Goal: Information Seeking & Learning: Learn about a topic

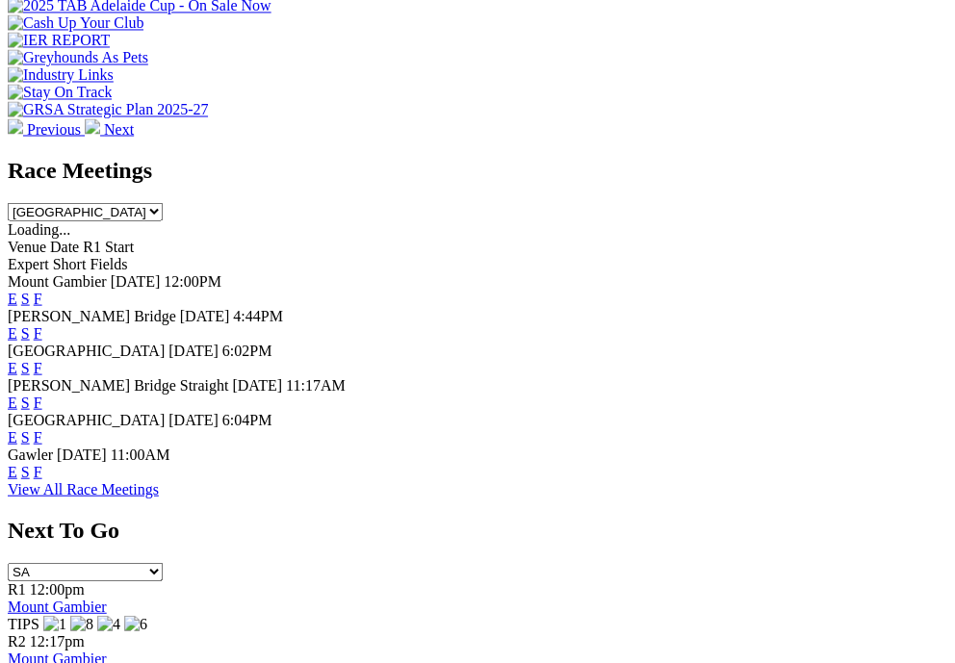
scroll to position [836, 0]
click at [42, 358] on link "F" at bounding box center [38, 366] width 9 height 16
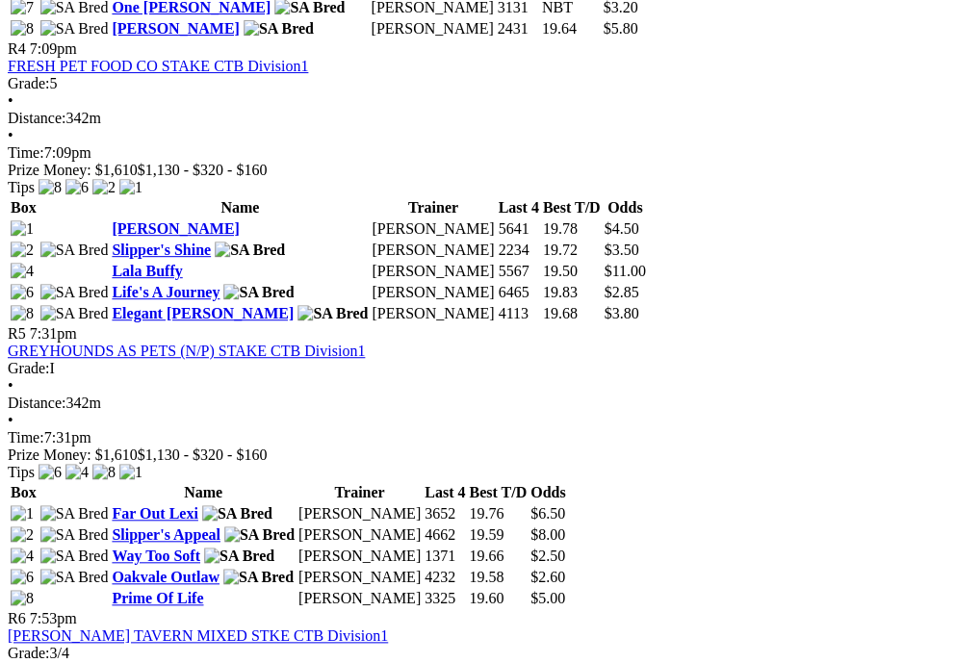
scroll to position [1976, 0]
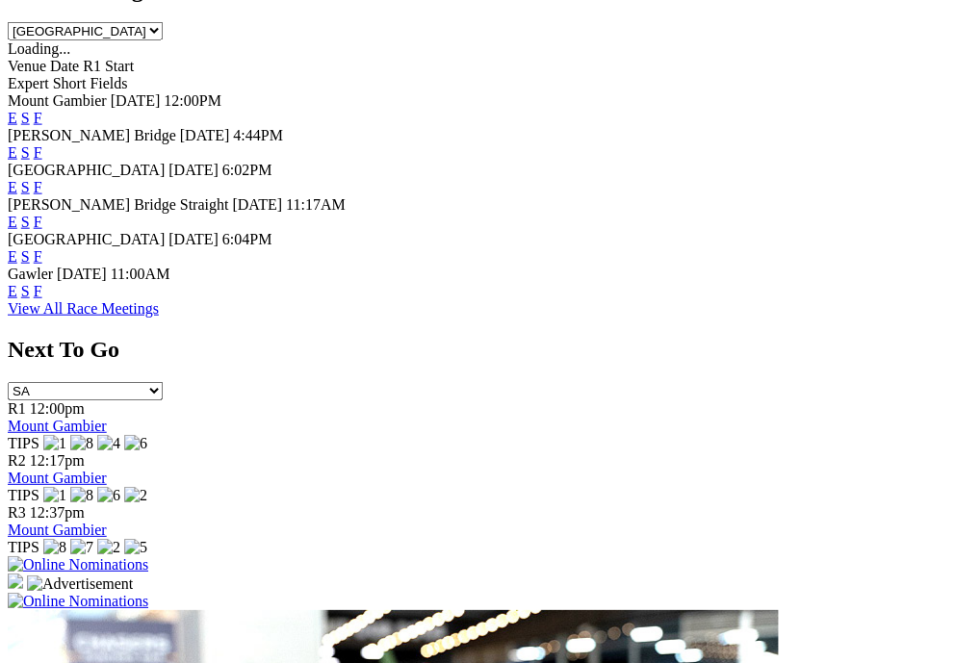
scroll to position [1034, 0]
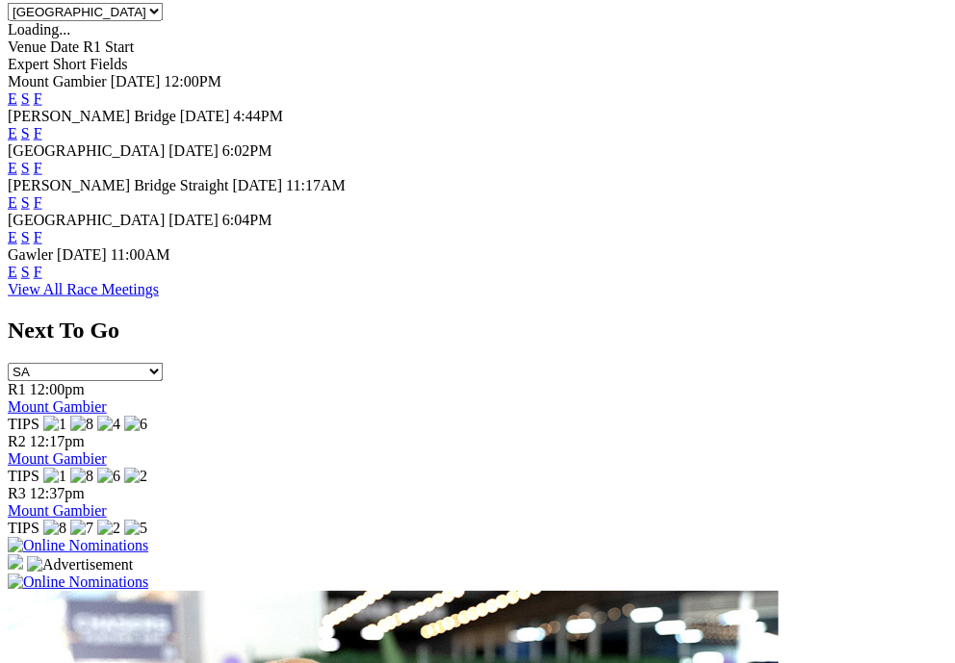
click at [42, 280] on link "F" at bounding box center [38, 272] width 9 height 16
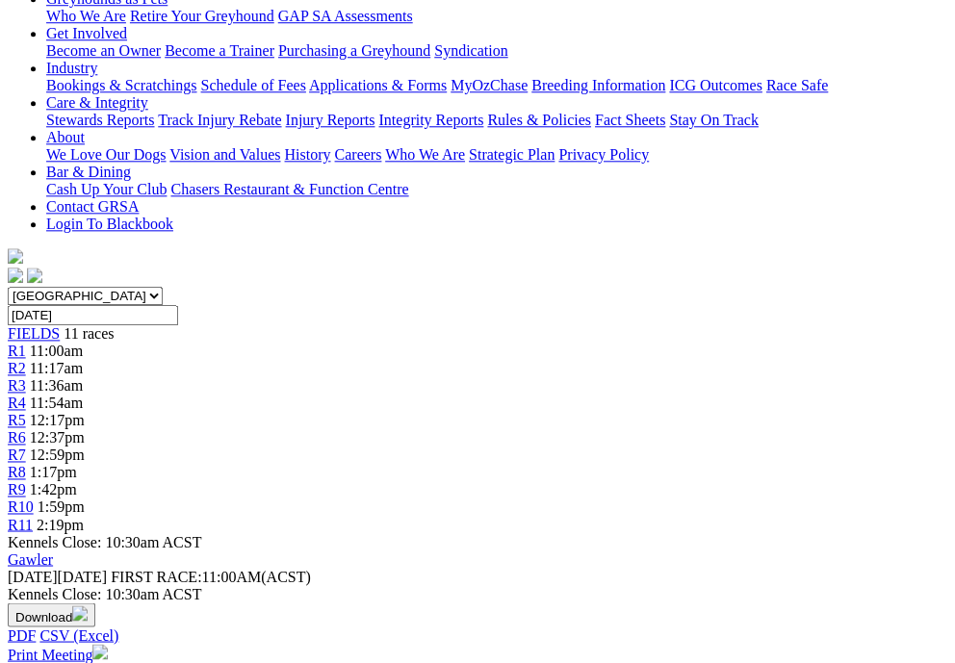
scroll to position [430, 0]
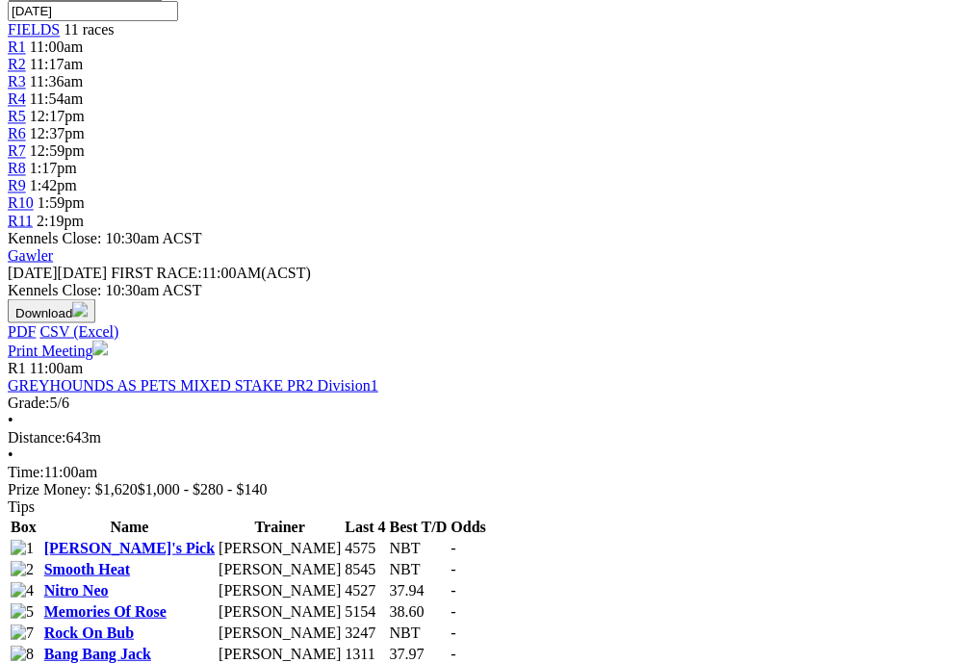
scroll to position [735, 0]
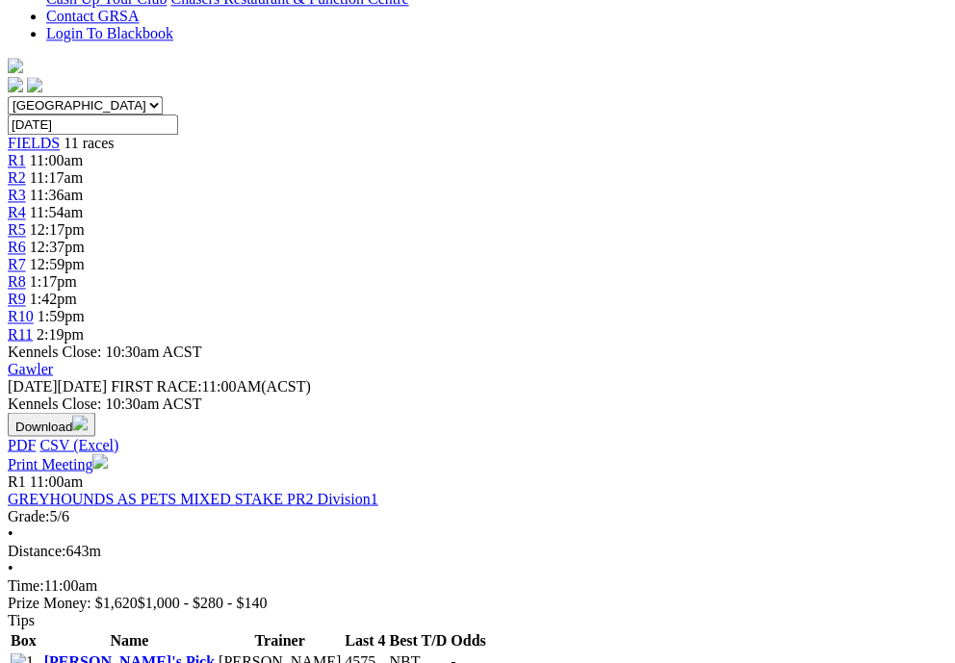
scroll to position [636, 0]
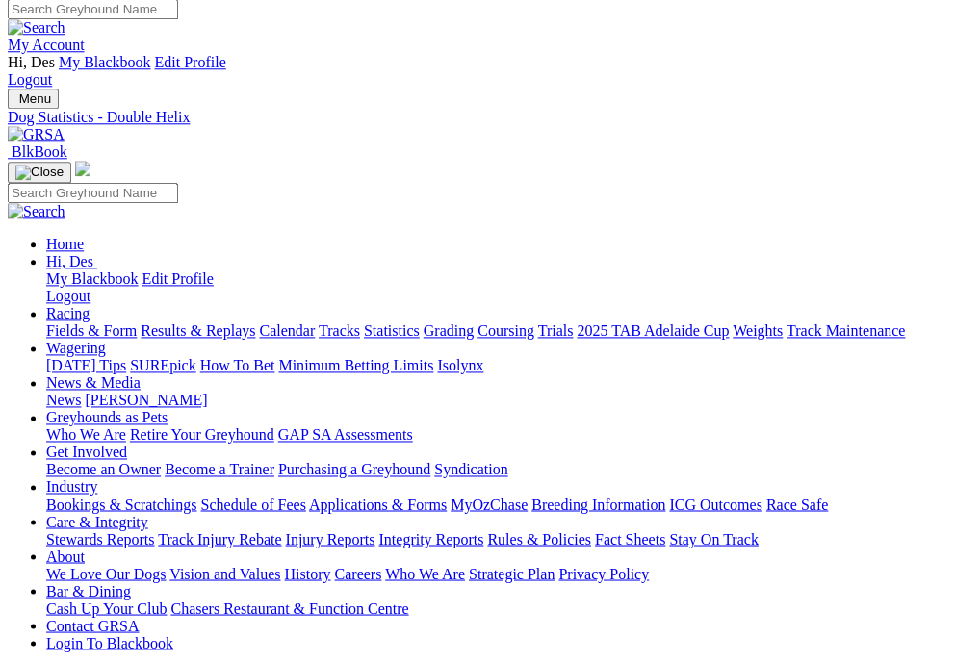
scroll to position [6, 0]
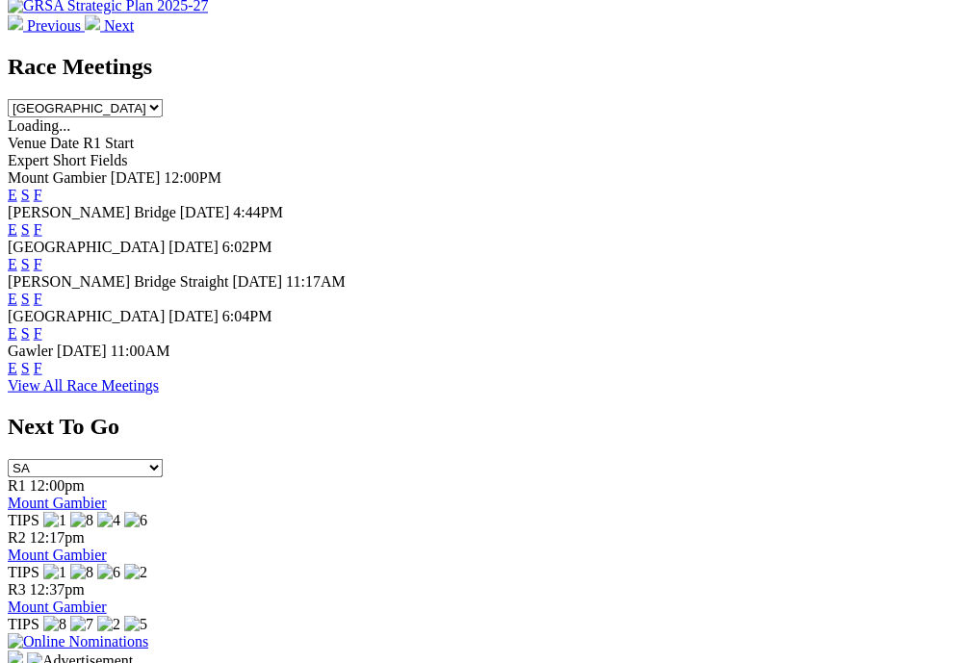
scroll to position [939, 0]
click at [42, 255] on link "F" at bounding box center [38, 263] width 9 height 16
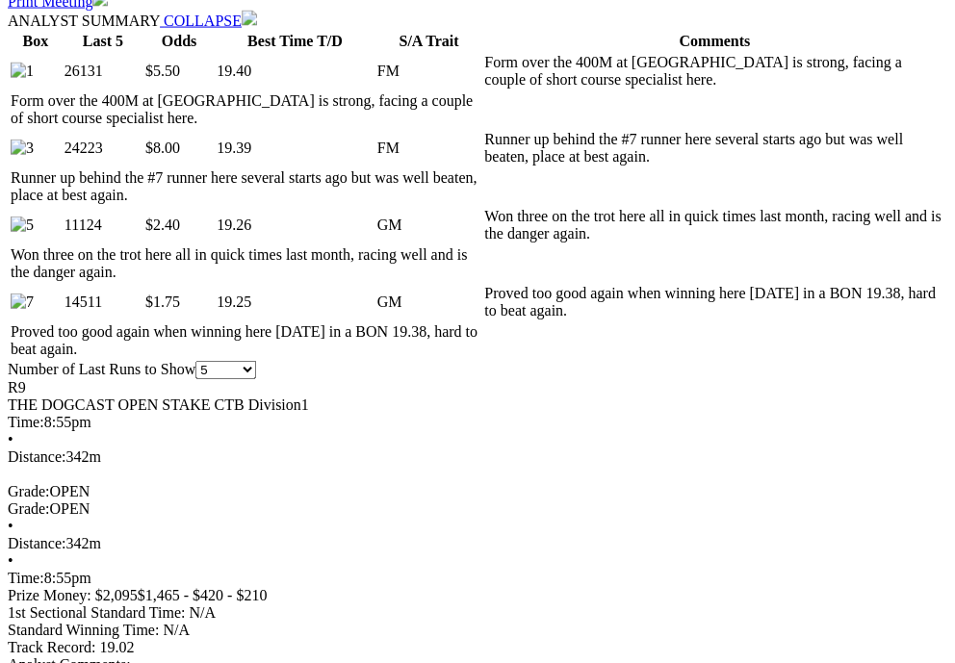
scroll to position [934, 0]
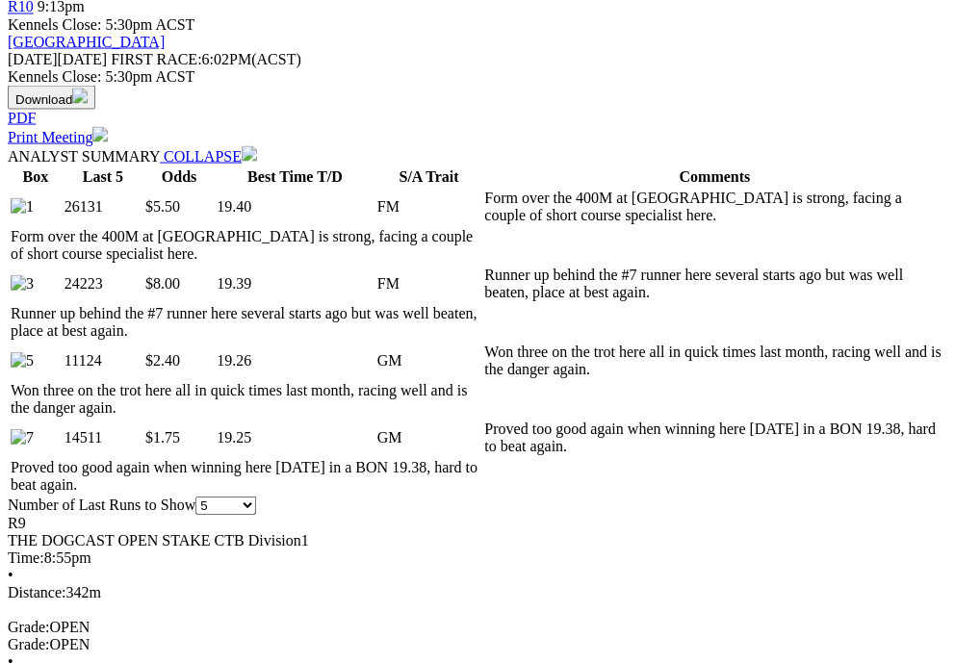
scroll to position [927, 0]
